Goal: Information Seeking & Learning: Check status

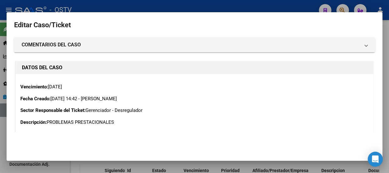
click at [88, 4] on div at bounding box center [194, 86] width 389 height 173
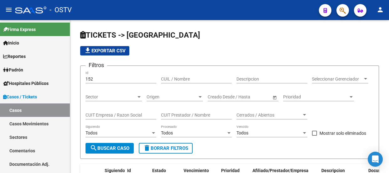
click at [351, 10] on mat-toolbar "menu - OSTV person" at bounding box center [194, 10] width 389 height 20
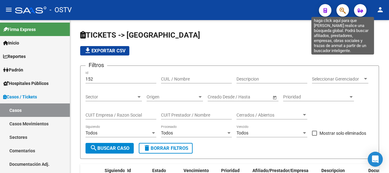
click at [345, 9] on icon "button" at bounding box center [342, 10] width 6 height 7
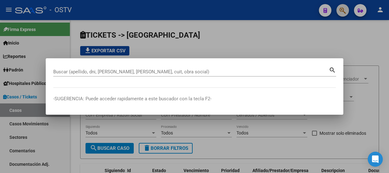
paste input "23241320839"
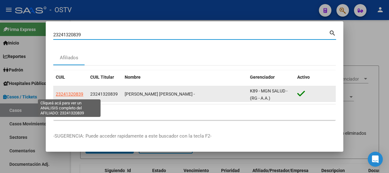
click at [76, 93] on span "23241320839" at bounding box center [70, 93] width 28 height 5
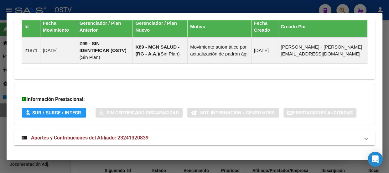
click at [165, 134] on mat-panel-title "Aportes y Contribuciones del Afiliado: 23241320839" at bounding box center [191, 138] width 338 height 8
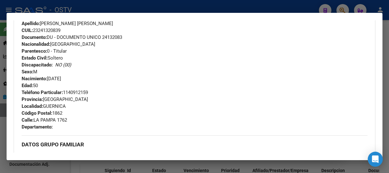
scroll to position [137, 0]
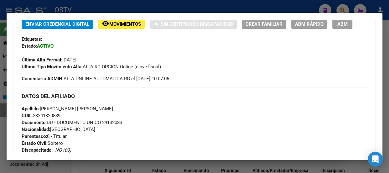
click at [111, 122] on span "Documento: DU - DOCUMENTO UNICO 24132083" at bounding box center [72, 123] width 101 height 6
copy span "24132083"
click at [84, 87] on hr at bounding box center [195, 87] width 346 height 0
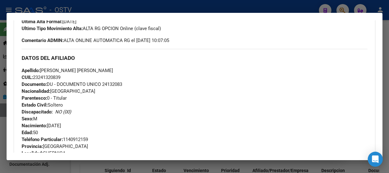
scroll to position [166, 0]
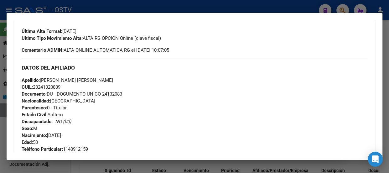
click at [236, 6] on div at bounding box center [194, 86] width 389 height 173
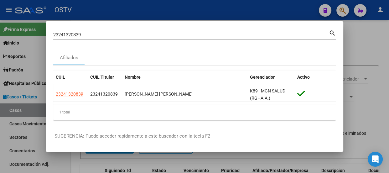
click at [242, 33] on input "23241320839" at bounding box center [191, 35] width 276 height 6
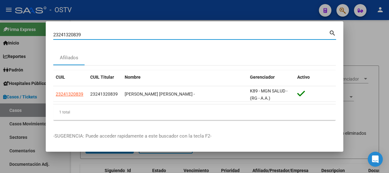
click at [242, 33] on input "23241320839" at bounding box center [191, 35] width 276 height 6
paste input "33909895"
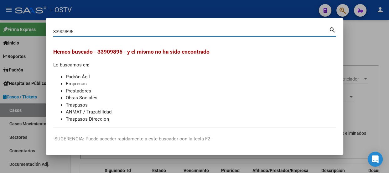
click at [103, 32] on input "33909895" at bounding box center [191, 32] width 276 height 6
paste input "27420776786"
type input "27420776786"
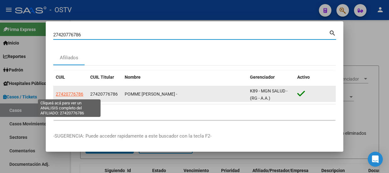
click at [72, 93] on span "27420776786" at bounding box center [70, 93] width 28 height 5
type textarea "27420776786"
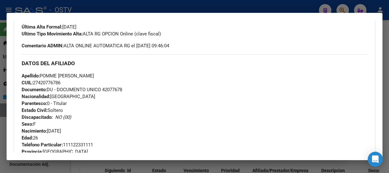
scroll to position [171, 0]
click at [114, 11] on div at bounding box center [194, 86] width 389 height 173
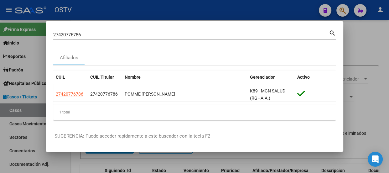
click at [111, 39] on div "27420776786 Buscar (apellido, dni, cuil, [PERSON_NAME], cuit, obra social)" at bounding box center [191, 34] width 276 height 9
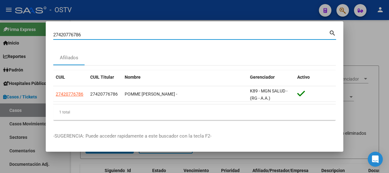
click at [112, 36] on input "27420776786" at bounding box center [191, 35] width 276 height 6
paste input "0234065611"
type input "20234065611"
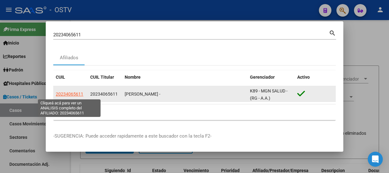
click at [66, 94] on span "20234065611" at bounding box center [70, 93] width 28 height 5
type textarea "20234065611"
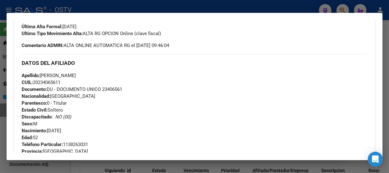
click at [118, 8] on div at bounding box center [194, 86] width 389 height 173
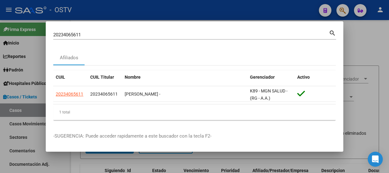
click at [133, 34] on input "20234065611" at bounding box center [191, 35] width 276 height 6
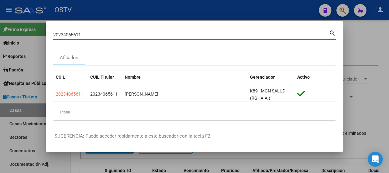
click at [133, 34] on input "20234065611" at bounding box center [191, 35] width 276 height 6
paste input "3205917159"
type input "23205917159"
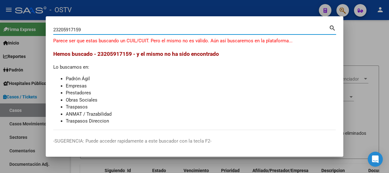
click at [88, 13] on div at bounding box center [194, 86] width 389 height 173
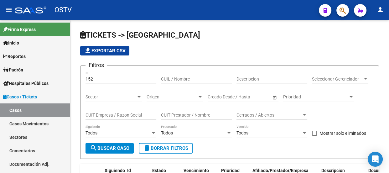
click at [345, 10] on icon "button" at bounding box center [342, 10] width 6 height 7
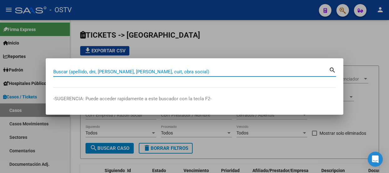
paste input "23205917159"
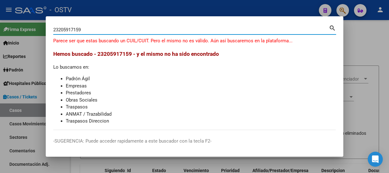
click at [108, 28] on input "23205917159" at bounding box center [191, 30] width 276 height 6
paste input "0591715"
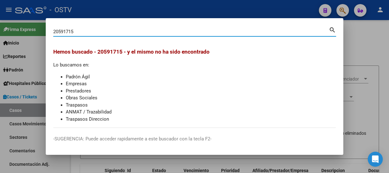
drag, startPoint x: 93, startPoint y: 29, endPoint x: 0, endPoint y: 28, distance: 93.3
click at [0, 29] on div "20591715 Buscar (apellido, dni, cuil, nro traspaso, cuit, obra social) search H…" at bounding box center [194, 86] width 389 height 173
type input "[PERSON_NAME]"
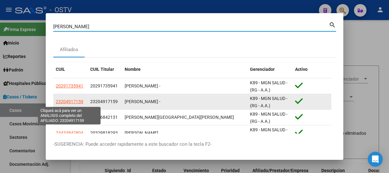
click at [63, 102] on span "23204917159" at bounding box center [70, 101] width 28 height 5
type textarea "23204917159"
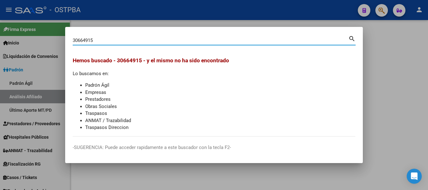
click at [128, 42] on input "30664915" at bounding box center [211, 41] width 276 height 6
type input "33909895"
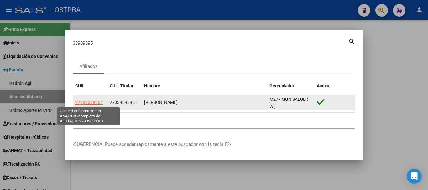
click at [99, 102] on span "27339098951" at bounding box center [89, 102] width 28 height 5
type textarea "27339098951"
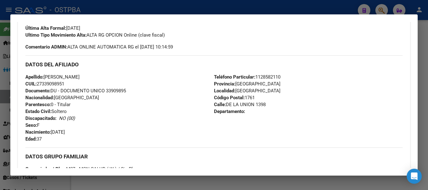
scroll to position [143, 0]
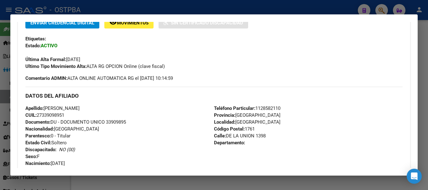
click at [121, 6] on div at bounding box center [214, 95] width 428 height 190
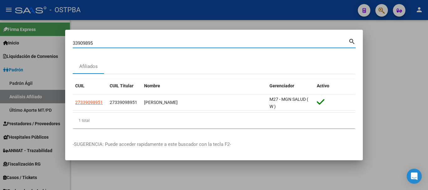
click at [129, 44] on input "33909895" at bounding box center [211, 43] width 276 height 6
paste input "95894393"
type input "95894393"
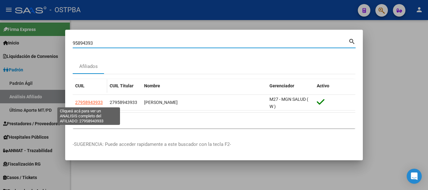
click at [80, 101] on span "27958943933" at bounding box center [89, 102] width 28 height 5
type textarea "27958943933"
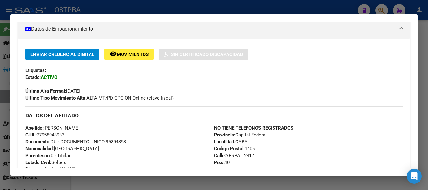
scroll to position [174, 0]
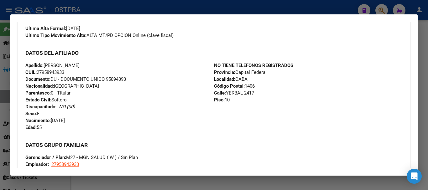
click at [107, 8] on div at bounding box center [214, 95] width 428 height 190
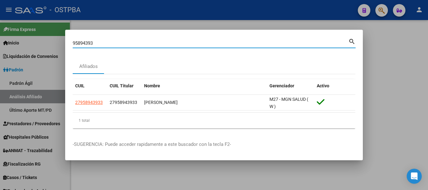
click at [116, 41] on input "95894393" at bounding box center [211, 43] width 276 height 6
paste input "20349228182"
type input "20349228182"
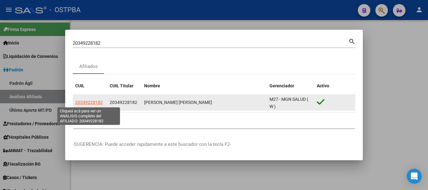
click at [96, 101] on span "20349228182" at bounding box center [89, 102] width 28 height 5
type textarea "20349228182"
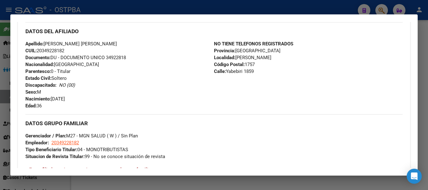
scroll to position [282, 0]
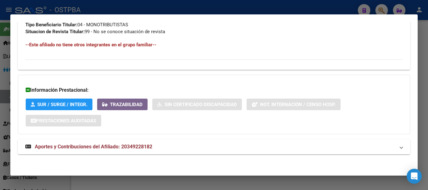
click at [200, 152] on mat-expansion-panel-header "Aportes y Contribuciones del Afiliado: 20349228182" at bounding box center [214, 146] width 392 height 15
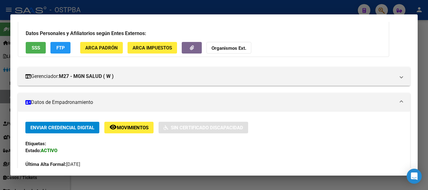
scroll to position [0, 0]
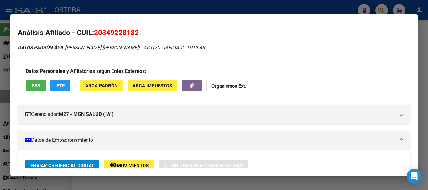
click at [89, 7] on div at bounding box center [214, 95] width 428 height 190
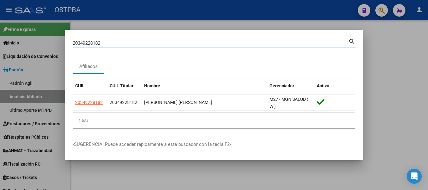
click at [108, 42] on input "20349228182" at bounding box center [211, 43] width 276 height 6
paste input "3205917159"
type input "23205917159"
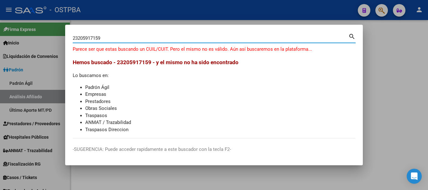
click at [176, 13] on div at bounding box center [214, 95] width 428 height 190
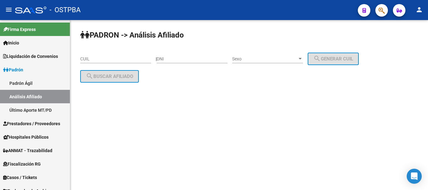
click at [380, 9] on icon "button" at bounding box center [381, 10] width 6 height 7
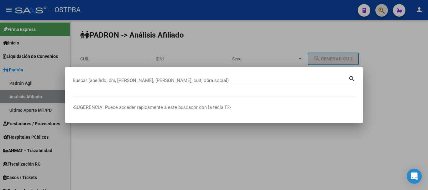
paste input "20591715"
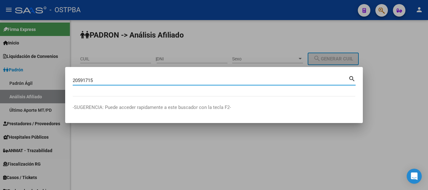
type input "20591715"
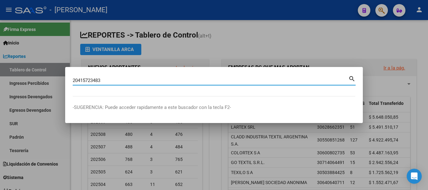
type input "20415723483"
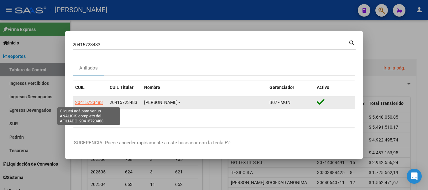
click at [102, 100] on span "20415723483" at bounding box center [89, 102] width 28 height 5
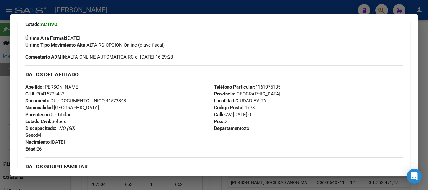
scroll to position [174, 0]
